Goal: Task Accomplishment & Management: Use online tool/utility

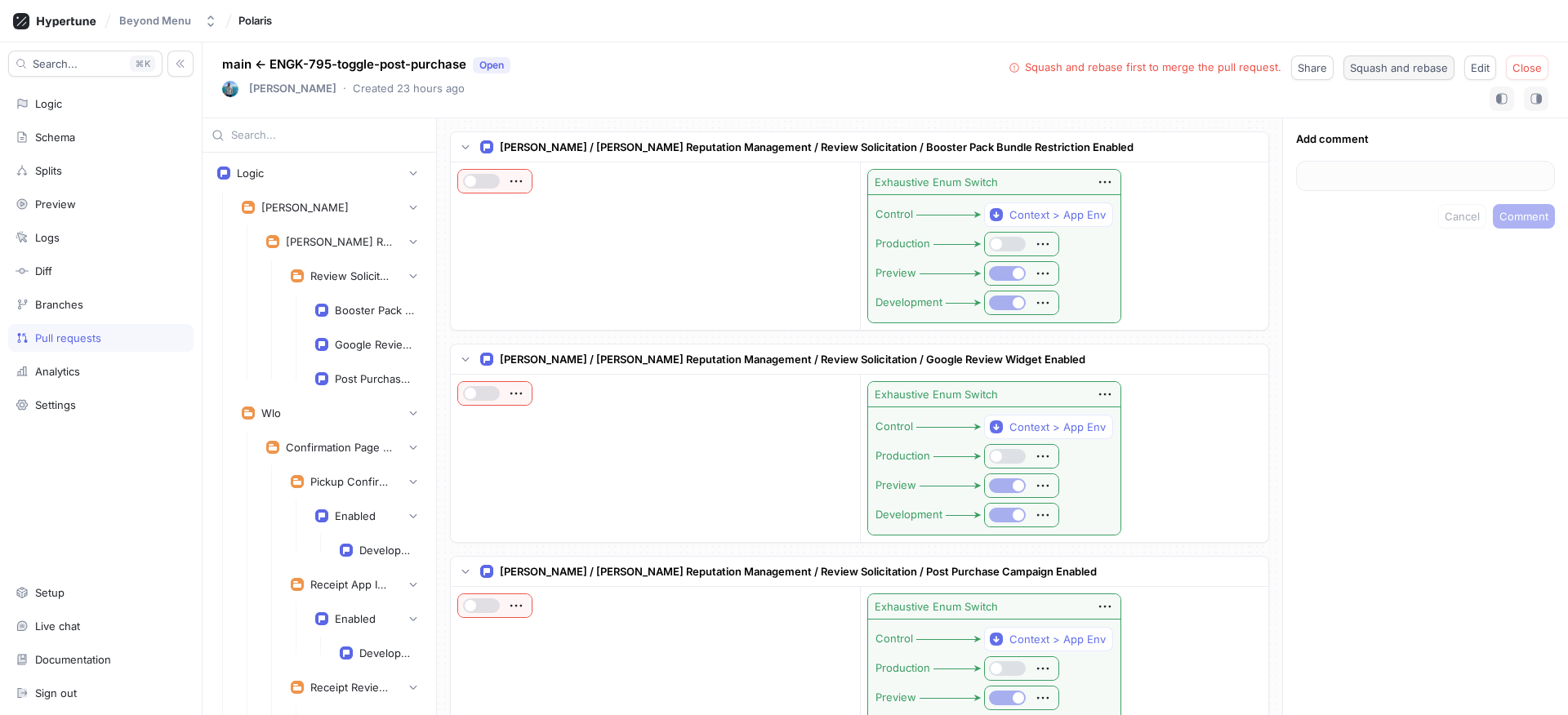
click at [1378, 78] on button "Squash and rebase" at bounding box center [1398, 68] width 111 height 25
click at [1526, 60] on button "Merge" at bounding box center [1524, 68] width 47 height 25
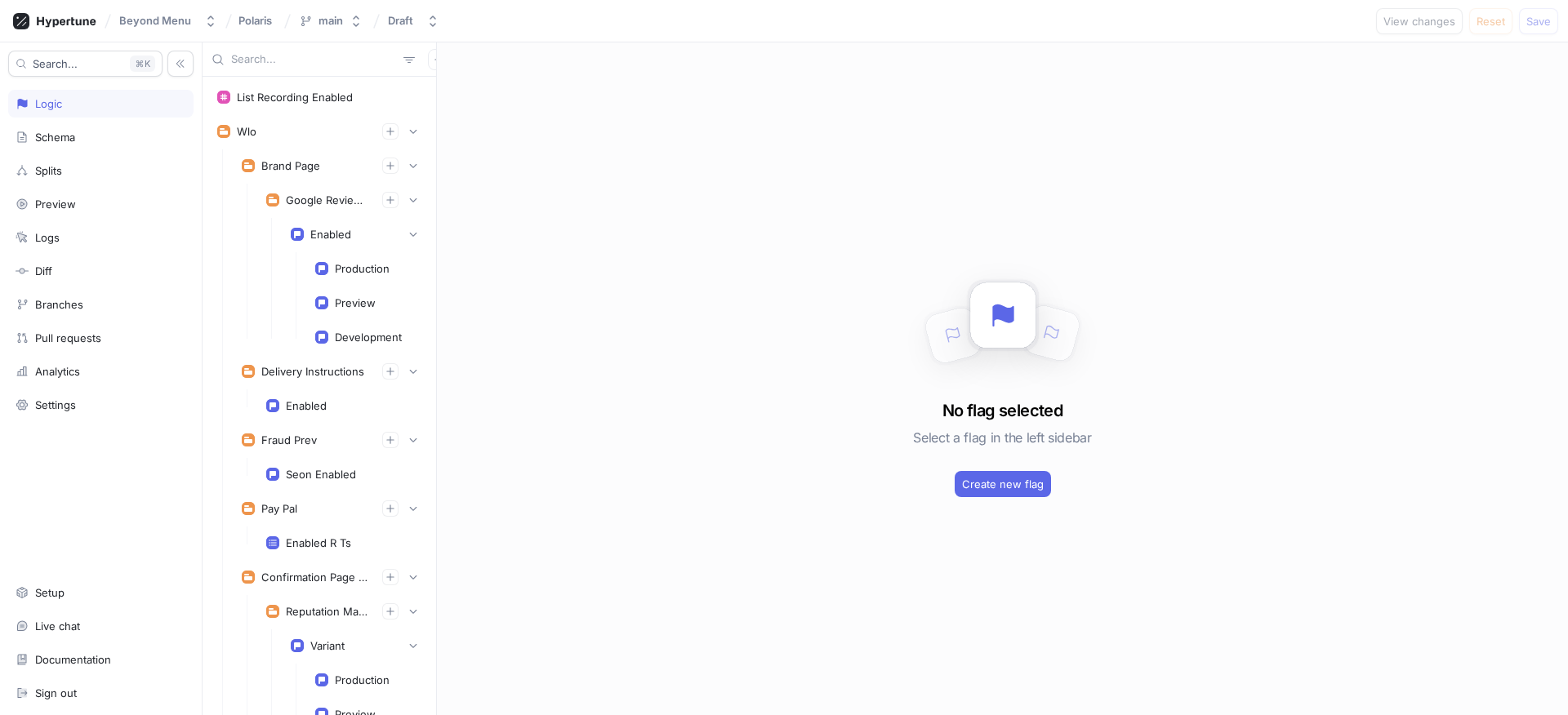
click at [101, 318] on div "Search... K Logic Schema Splits Preview Logs Diff Branches Pull requests Analyt…" at bounding box center [101, 379] width 203 height 672
click at [102, 317] on div "Branches" at bounding box center [101, 304] width 186 height 28
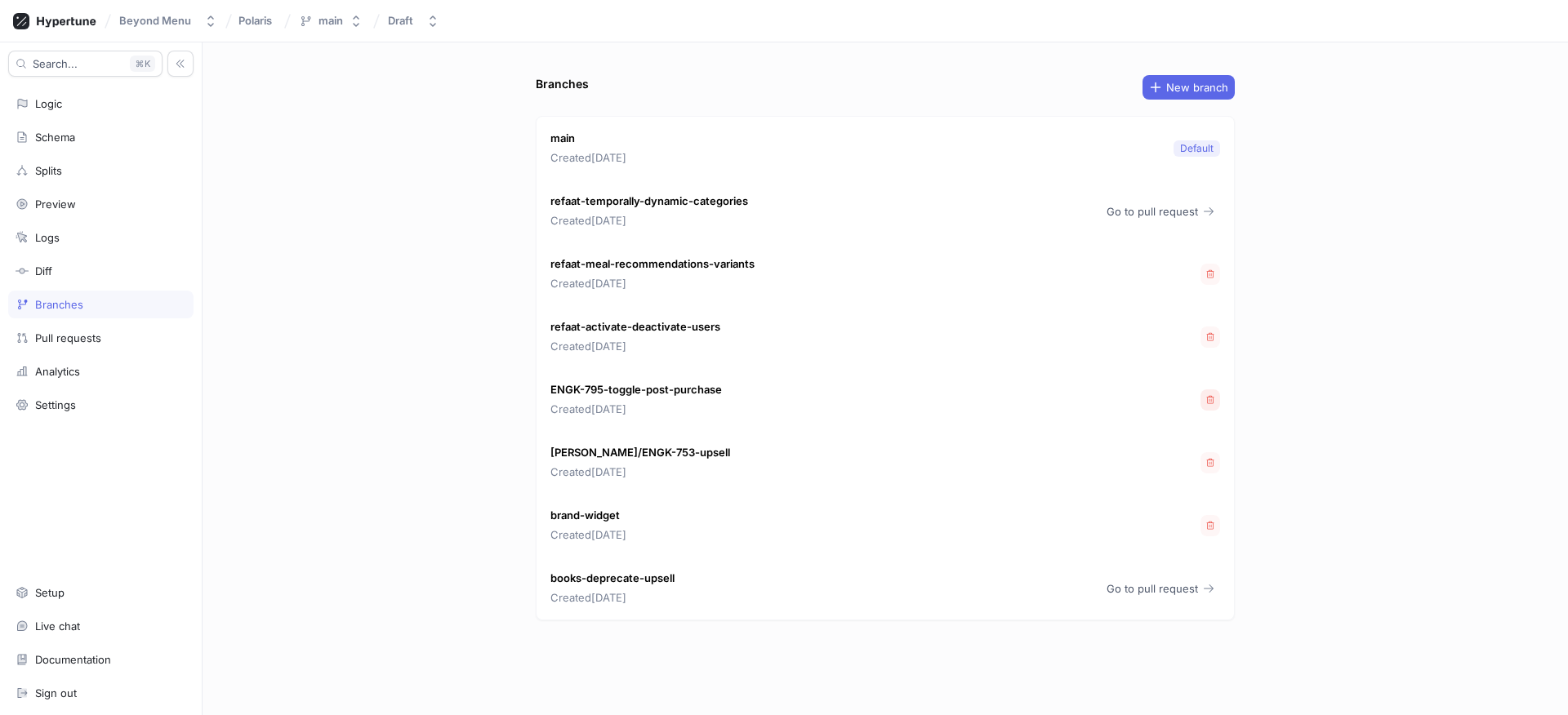
click at [1209, 398] on icon "button" at bounding box center [1211, 399] width 8 height 9
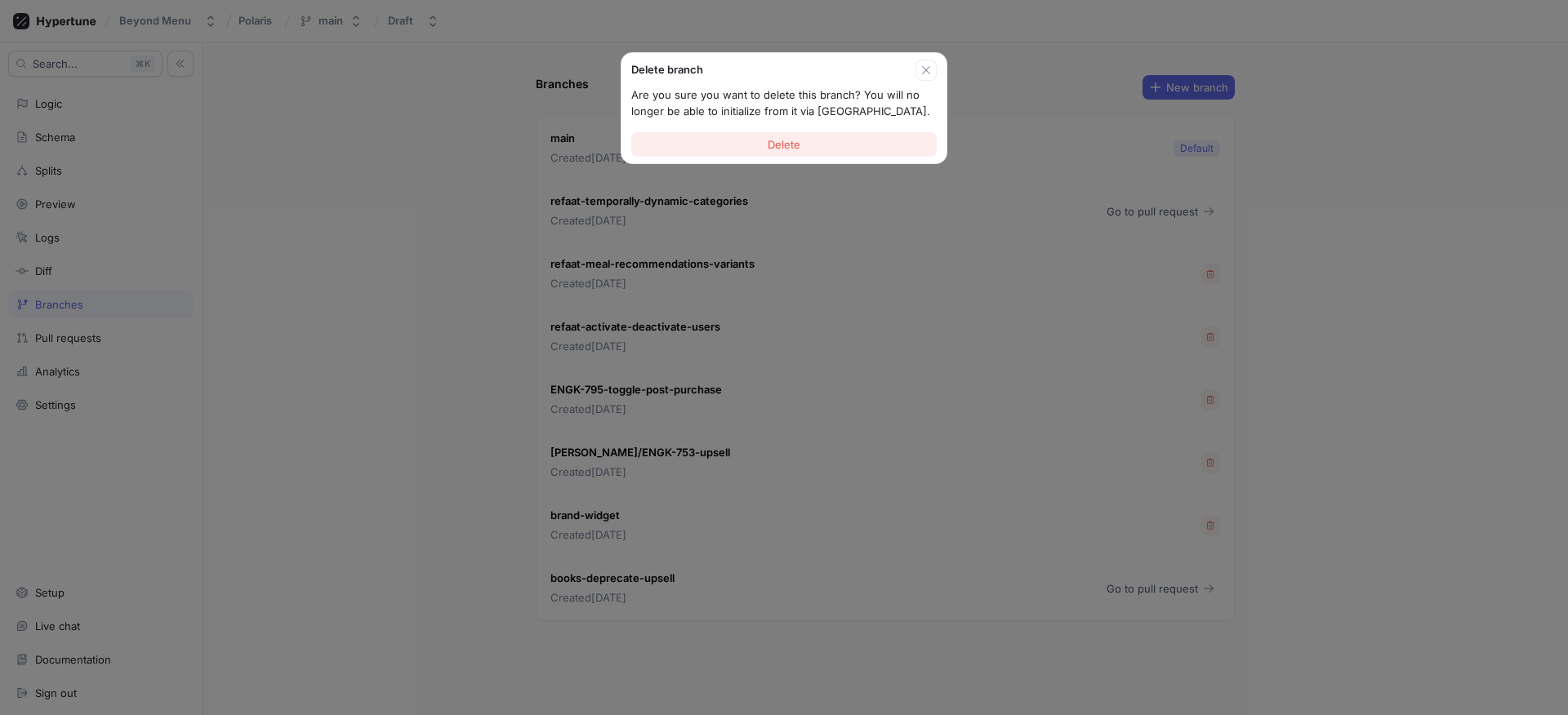
click at [856, 133] on button "Delete" at bounding box center [784, 145] width 306 height 25
